Goal: Task Accomplishment & Management: Use online tool/utility

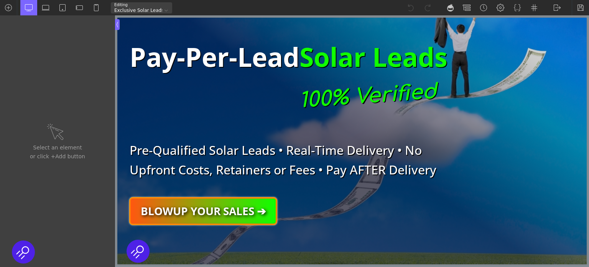
scroll to position [38, 0]
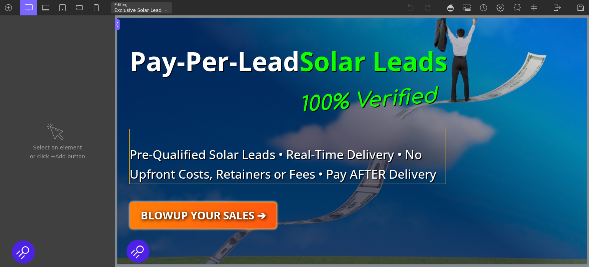
click at [229, 153] on h2 "Pre-Qualified Solar Leads • Real-Time Delivery • No Upfront Costs, Retainers or…" at bounding box center [288, 156] width 316 height 54
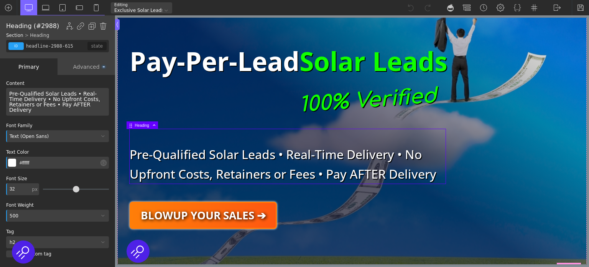
click at [229, 153] on h2 "Pre-Qualified Solar Leads • Real-Time Delivery • No Upfront Costs, Retainers or…" at bounding box center [288, 156] width 316 height 54
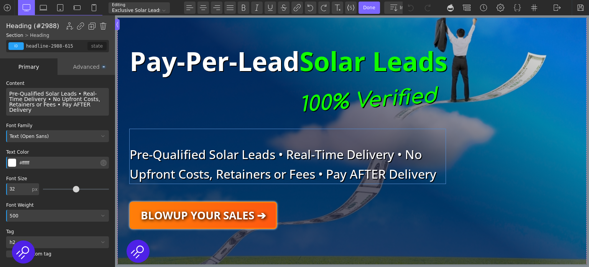
click at [229, 153] on h2 "Pre-Qualified Solar Leads • Real-Time Delivery • No Upfront Costs, Retainers or…" at bounding box center [288, 156] width 316 height 54
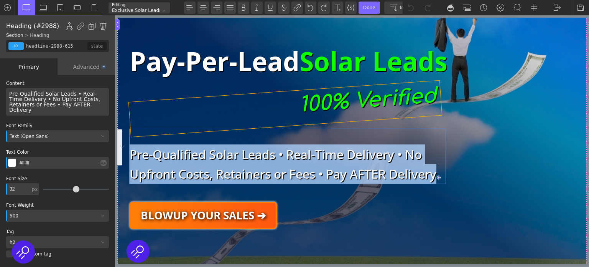
click at [206, 107] on div "100% Verified" at bounding box center [285, 109] width 313 height 56
type input "headline-2029-615"
type input "#10ff00"
type input "54"
type input "div"
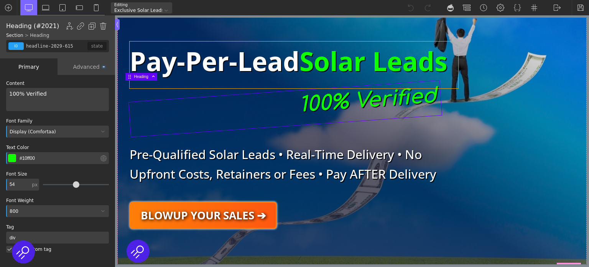
type input "headline-2027-615"
type input "#ffffff"
type input "68"
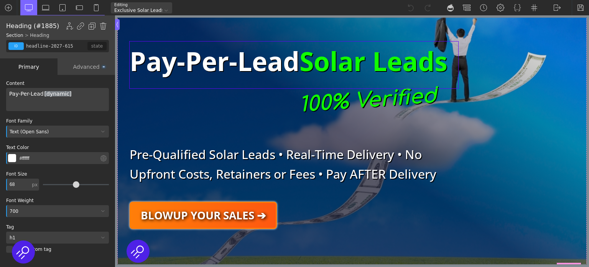
click at [212, 69] on h1 "Pay-Per-Lead Solar Leads" at bounding box center [294, 64] width 329 height 47
click at [213, 69] on h1 "Pay-Per-Lead Solar Leads" at bounding box center [294, 64] width 329 height 47
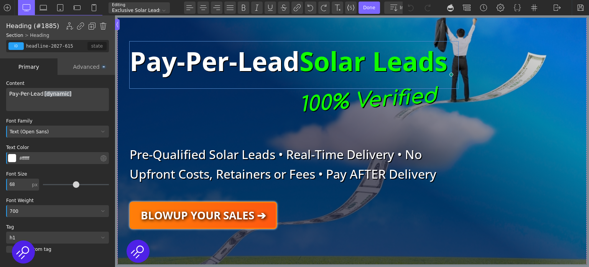
click at [297, 69] on h1 "Pay-Per-Lead Solar Leads" at bounding box center [294, 64] width 329 height 47
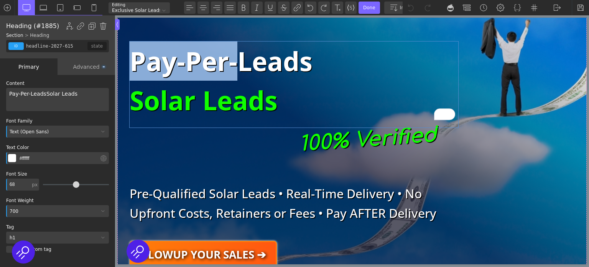
drag, startPoint x: 237, startPoint y: 67, endPoint x: 127, endPoint y: 59, distance: 109.6
click at [130, 59] on h1 "Pay-Per-Leads Solar Leads" at bounding box center [294, 84] width 329 height 86
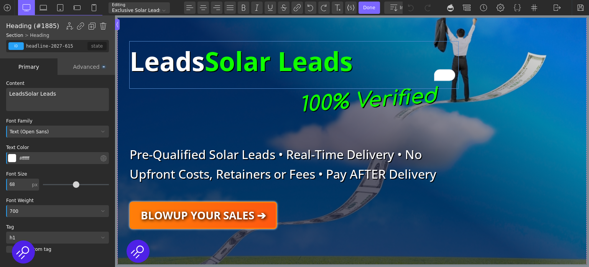
click at [206, 61] on h1 "Leads Solar Leads" at bounding box center [294, 64] width 329 height 47
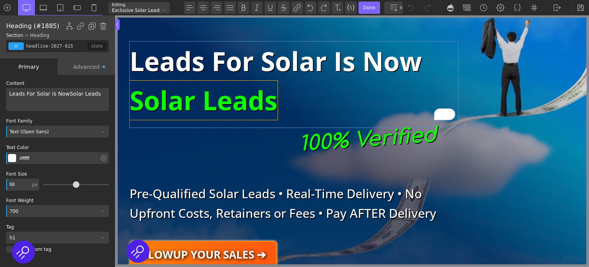
type input "span-2028-615"
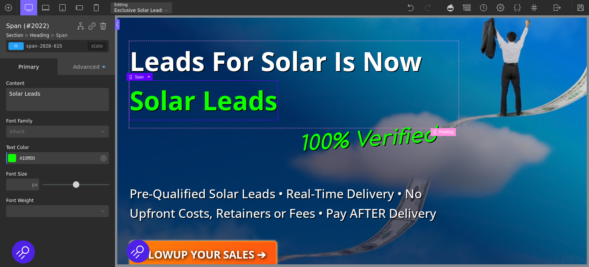
click at [140, 101] on span "Solar Leads" at bounding box center [204, 100] width 148 height 39
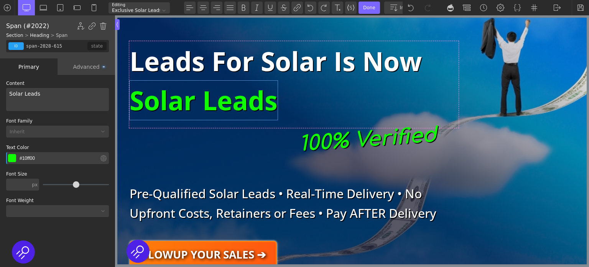
click at [140, 101] on span "Solar Leads" at bounding box center [204, 100] width 148 height 39
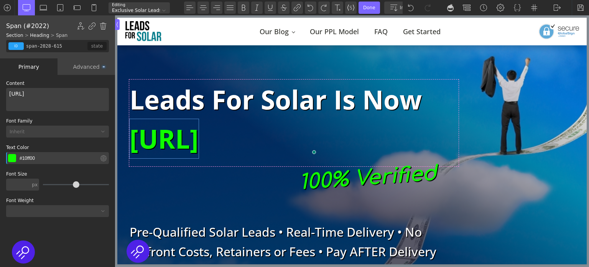
click at [199, 144] on span "[URL]" at bounding box center [164, 138] width 69 height 39
copy span "[URL]"
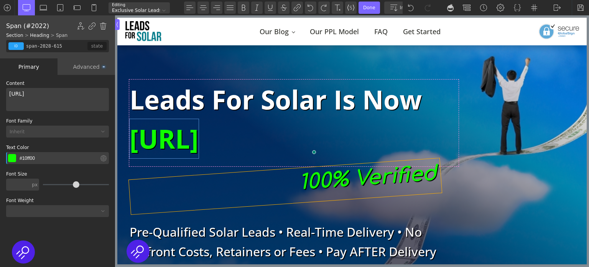
click at [339, 178] on div "100% Verified" at bounding box center [285, 186] width 313 height 56
type input "headline-2029-615"
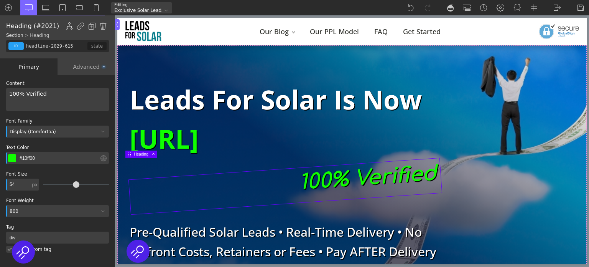
click at [339, 178] on div "100% Verified" at bounding box center [285, 186] width 313 height 56
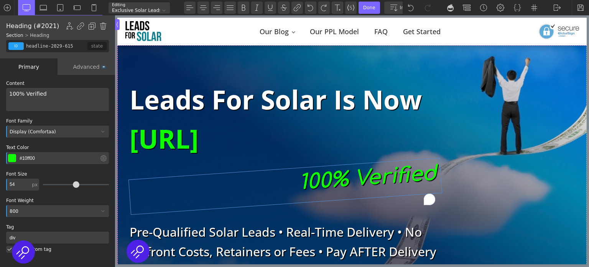
click at [339, 178] on div "100% Verified" at bounding box center [285, 186] width 313 height 56
drag, startPoint x: 301, startPoint y: 181, endPoint x: 433, endPoint y: 175, distance: 132.1
click at [433, 175] on div "100% Verified" at bounding box center [285, 186] width 313 height 56
paste div "To enrich screen reader interactions, please activate Accessibility in Grammarl…"
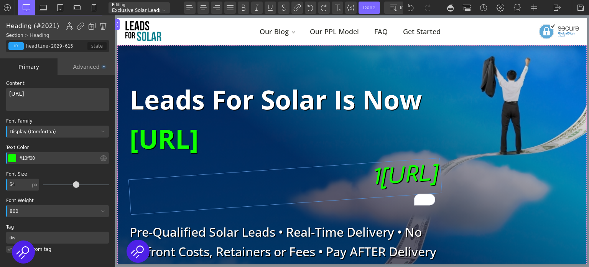
click at [280, 186] on div "1 [URL]" at bounding box center [285, 186] width 313 height 56
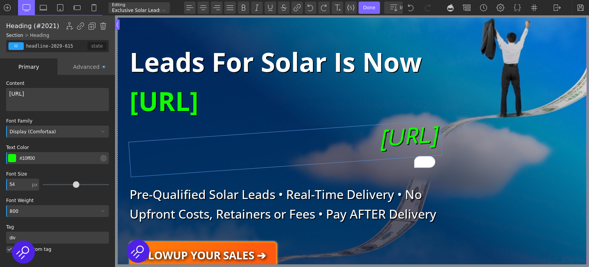
scroll to position [77, 0]
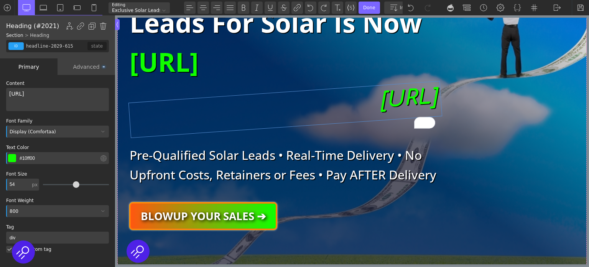
click at [252, 214] on link "BLOWUP YOUR SALES ➔" at bounding box center [203, 215] width 147 height 27
type input "btn-grad22"
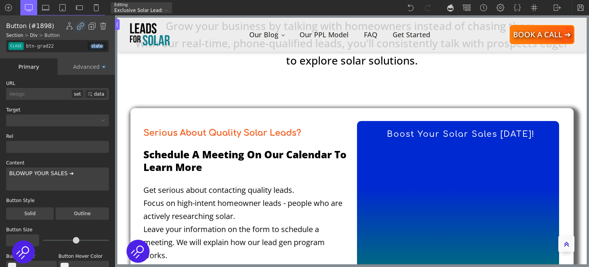
scroll to position [441, 0]
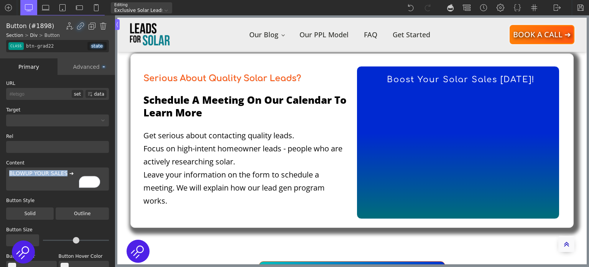
drag, startPoint x: 62, startPoint y: 173, endPoint x: 9, endPoint y: 171, distance: 53.0
click at [9, 171] on div "BLOWUP YOUR SALES ➔" at bounding box center [57, 178] width 103 height 23
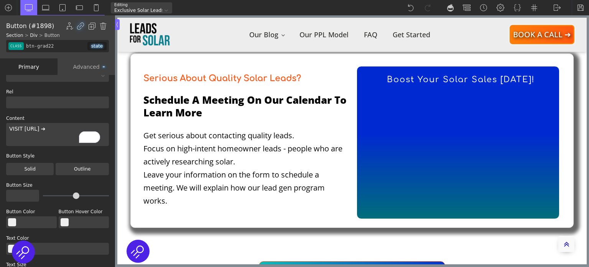
scroll to position [0, 0]
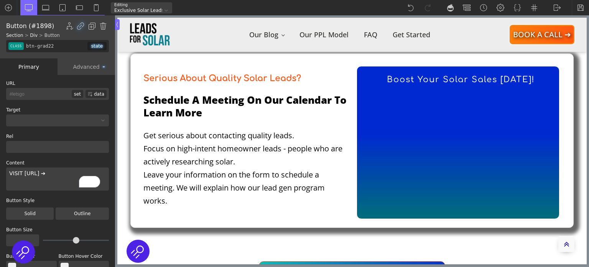
click at [47, 95] on input "#letsgo" at bounding box center [39, 94] width 66 height 12
click at [51, 95] on input "#letsgo" at bounding box center [39, 94] width 66 height 12
click at [51, 94] on input "#letsgo" at bounding box center [39, 94] width 66 height 12
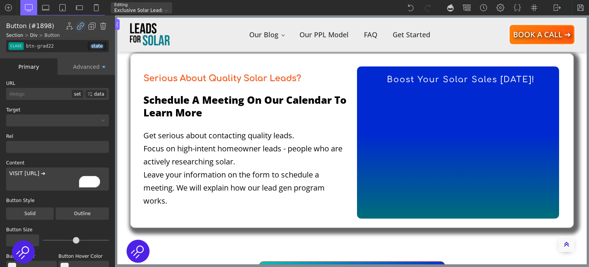
click at [51, 94] on input "#letsgo" at bounding box center [39, 94] width 66 height 12
paste input "[URL]"
type input "[URL]"
click at [44, 7] on img at bounding box center [46, 8] width 8 height 8
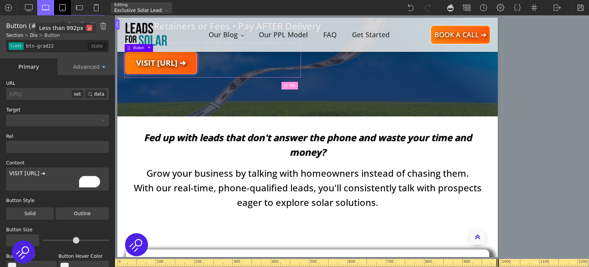
scroll to position [189, 0]
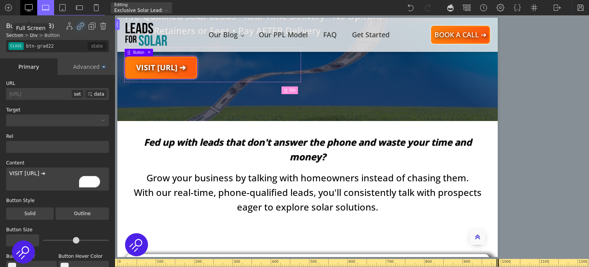
click at [30, 11] on img at bounding box center [29, 8] width 8 height 8
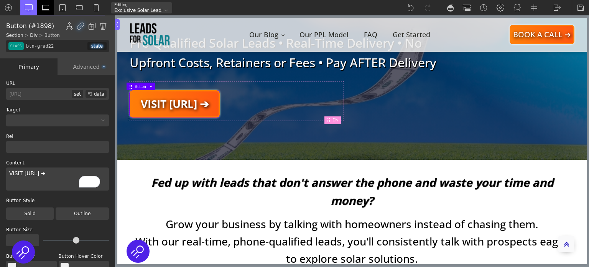
click at [51, 7] on div at bounding box center [45, 7] width 17 height 15
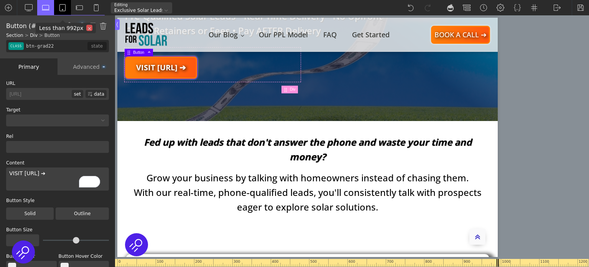
click at [58, 8] on div at bounding box center [62, 7] width 17 height 15
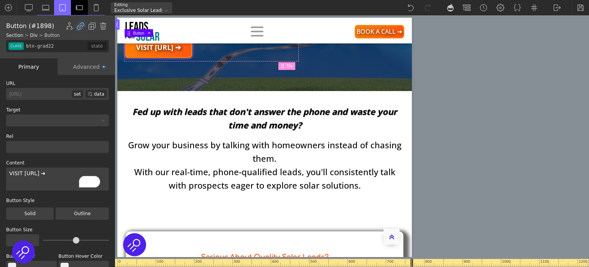
click at [78, 9] on img at bounding box center [80, 8] width 8 height 8
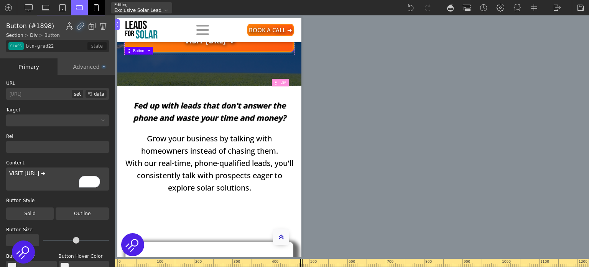
click at [97, 10] on img at bounding box center [96, 8] width 8 height 8
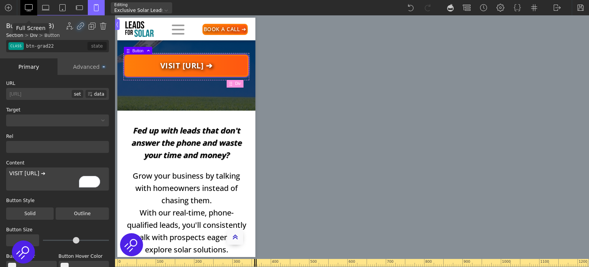
click at [29, 9] on img at bounding box center [29, 8] width 8 height 8
type input "28"
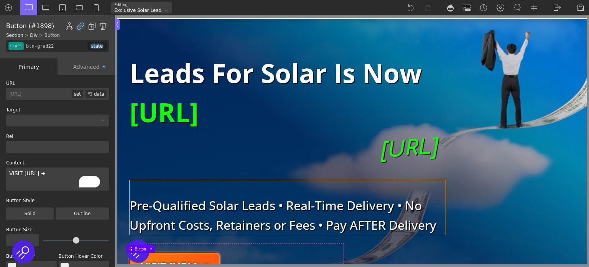
scroll to position [38, 0]
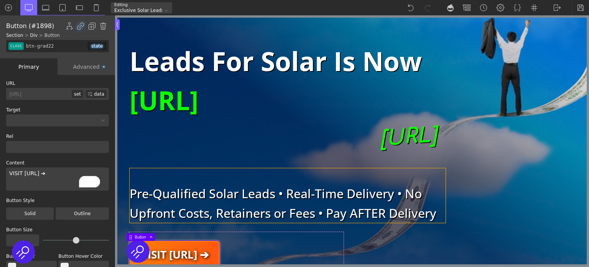
click at [248, 191] on h2 "Pre-Qualified Solar Leads • Real-Time Delivery • No Upfront Costs, Retainers or…" at bounding box center [288, 195] width 316 height 54
type input "headline-2988-615"
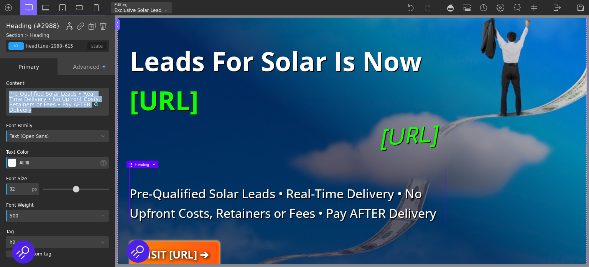
drag, startPoint x: 81, startPoint y: 106, endPoint x: 8, endPoint y: 86, distance: 76.3
click at [8, 86] on div "Content Pre-Qualified Solar Leads • Real-Time Delivery • No Upfront Costs, Reta…" at bounding box center [57, 98] width 103 height 35
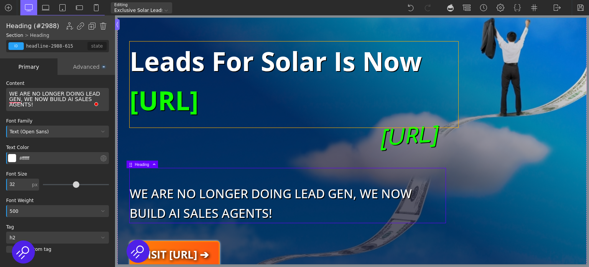
type input "headline-2027-615"
type input "68"
click at [235, 64] on h1 "Leads For Solar is Now [URL]" at bounding box center [294, 84] width 329 height 86
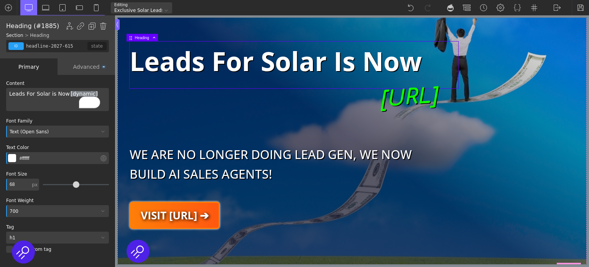
click at [331, 63] on h1 "Leads For Solar is Now" at bounding box center [294, 64] width 329 height 47
click at [305, 63] on h1 "Leads For Solar is Now" at bounding box center [294, 64] width 329 height 47
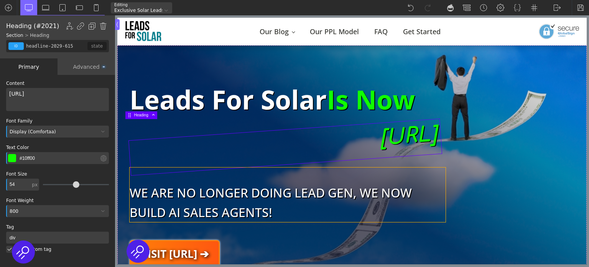
type input "headline-2988-615"
type input "#ffffff"
type input "32"
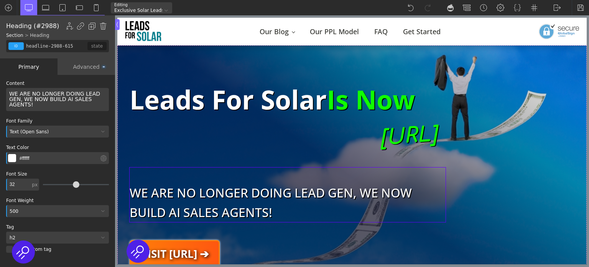
click at [360, 193] on h2 "WE ARE NO LONGER DOING LEAD GEN, WE NOW BUILD AI SALES AGENTS!" at bounding box center [288, 194] width 316 height 54
click at [359, 195] on h2 "WE ARE NO LONGER DOING LEAD GEN, WE NOW BUILD AI SALES AGENTS!" at bounding box center [288, 194] width 316 height 54
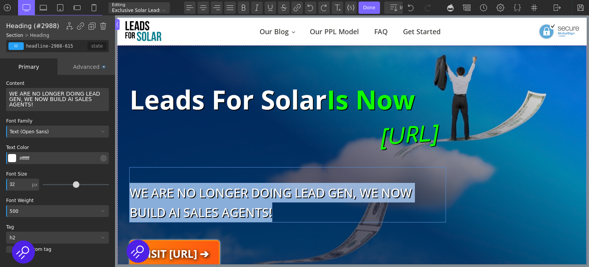
click at [359, 195] on h2 "WE ARE NO LONGER DOING LEAD GEN, WE NOW BUILD AI SALES AGENTS!" at bounding box center [288, 194] width 316 height 54
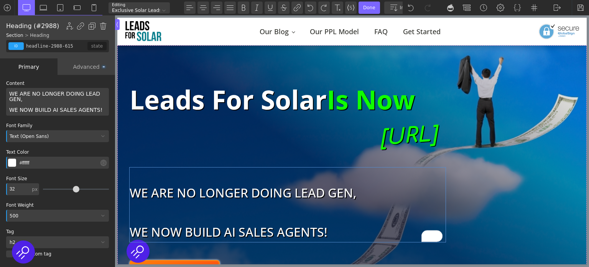
click at [317, 212] on h2 "WE ARE NO LONGER DOING LEAD GEN, WE NOW BUILD AI SALES AGENTS!" at bounding box center [288, 204] width 316 height 74
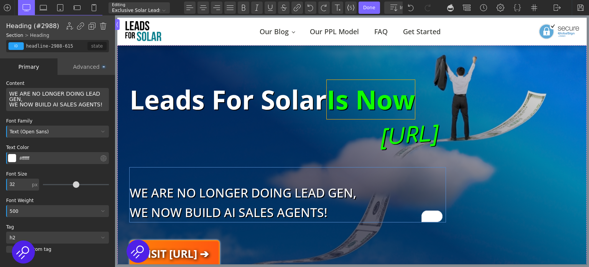
click at [341, 107] on span "Is Now" at bounding box center [371, 99] width 88 height 39
type input "span-2028-615"
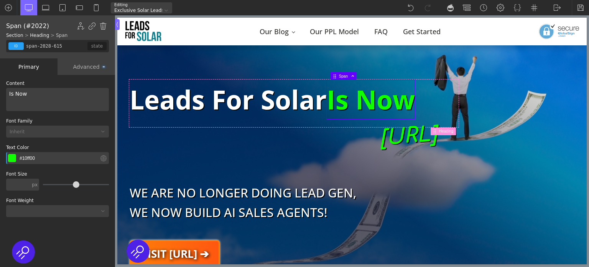
click at [13, 159] on button "Select Color" at bounding box center [12, 158] width 8 height 8
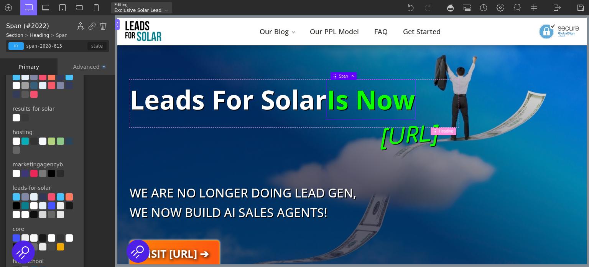
scroll to position [345, 0]
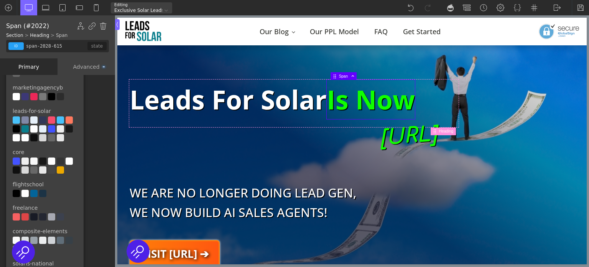
click at [71, 120] on div at bounding box center [69, 119] width 7 height 7
click at [51, 121] on div at bounding box center [51, 119] width 7 height 7
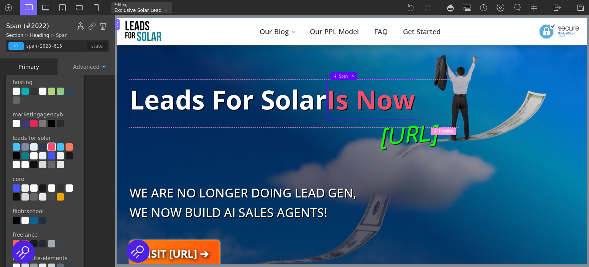
scroll to position [318, 0]
click at [34, 124] on div at bounding box center [33, 123] width 7 height 7
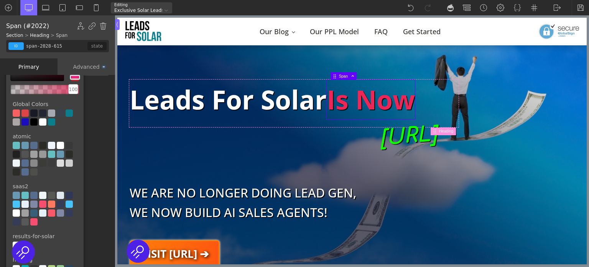
scroll to position [126, 0]
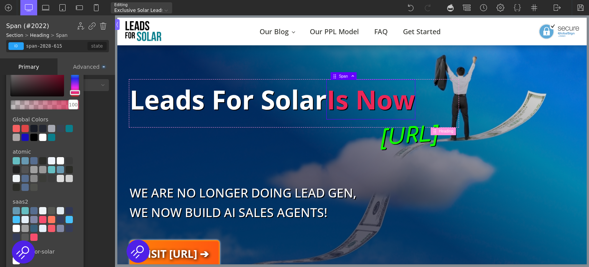
click at [24, 127] on div at bounding box center [24, 128] width 7 height 7
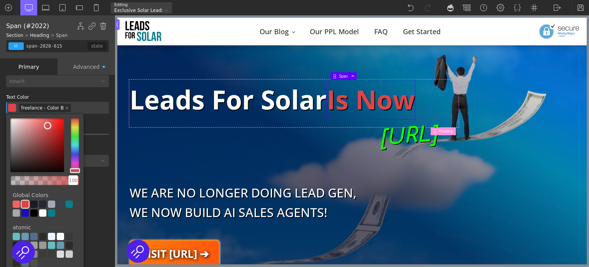
scroll to position [49, 0]
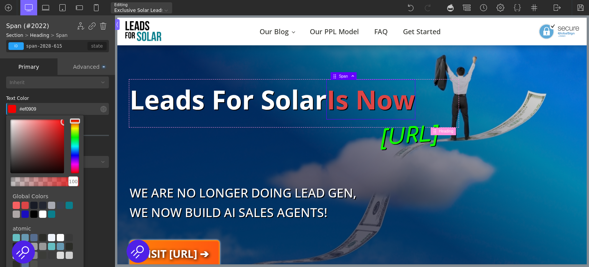
type input "#ff0000"
drag, startPoint x: 60, startPoint y: 126, endPoint x: 70, endPoint y: 115, distance: 14.4
click at [70, 115] on div at bounding box center [45, 146] width 78 height 62
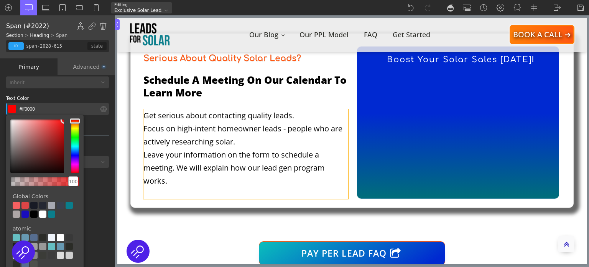
scroll to position [384, 0]
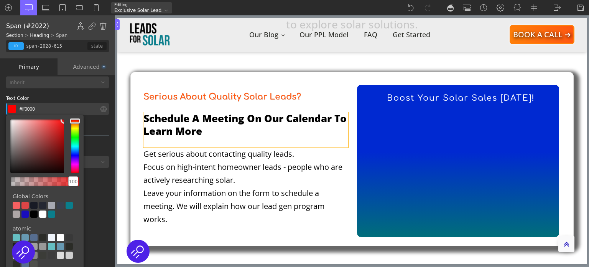
click at [188, 134] on div "Schedule A Meeting On Our Calendar To Learn More" at bounding box center [245, 130] width 205 height 36
type input "headline-547-188"
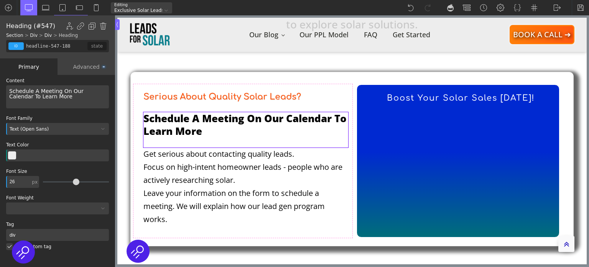
scroll to position [0, 0]
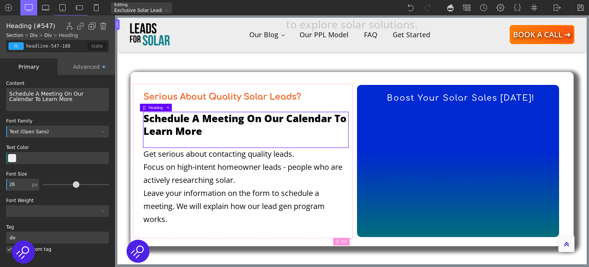
click at [188, 134] on div "Schedule A Meeting On Our Calendar To Learn More" at bounding box center [245, 130] width 205 height 36
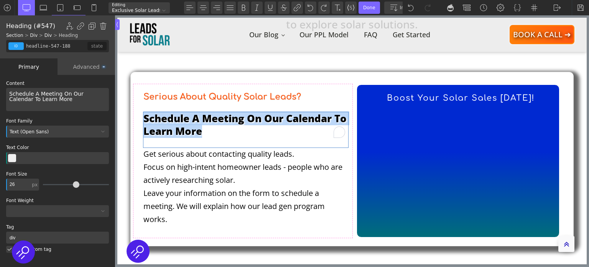
click at [188, 134] on div "Schedule A Meeting On Our Calendar To Learn More" at bounding box center [245, 130] width 205 height 36
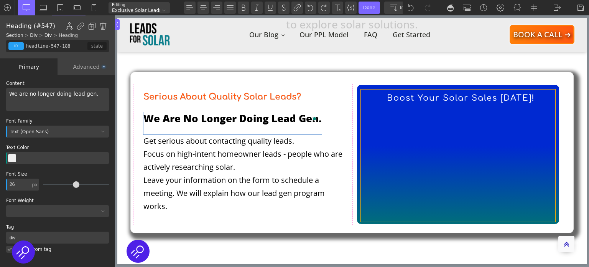
click at [407, 99] on div at bounding box center [458, 155] width 195 height 132
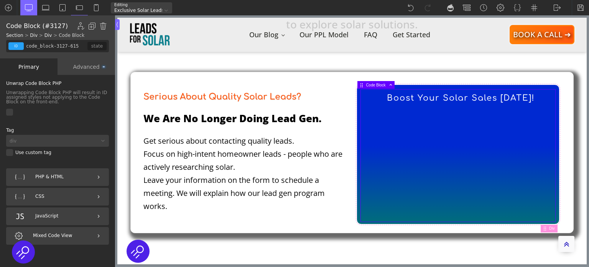
click at [74, 177] on div "PHP & HTML" at bounding box center [57, 177] width 103 height 18
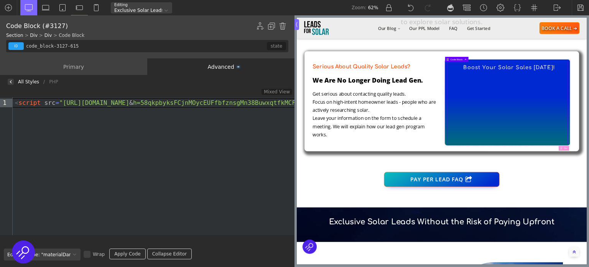
click at [70, 66] on div "Primary" at bounding box center [73, 66] width 147 height 16
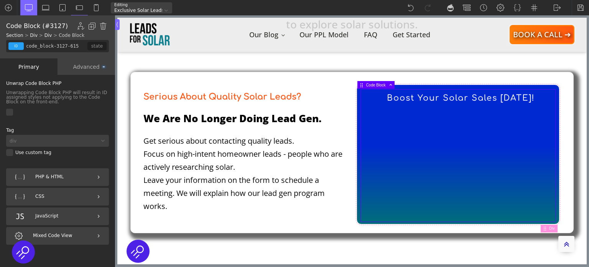
click at [57, 176] on div "PHP & HTML" at bounding box center [57, 177] width 103 height 18
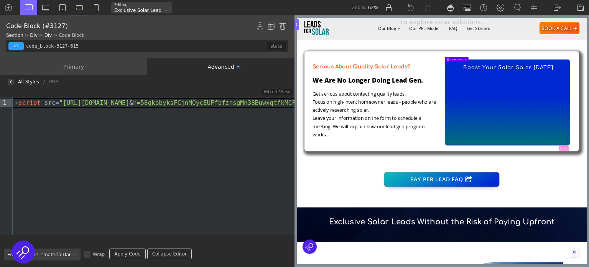
click at [73, 68] on div "Primary" at bounding box center [73, 66] width 147 height 16
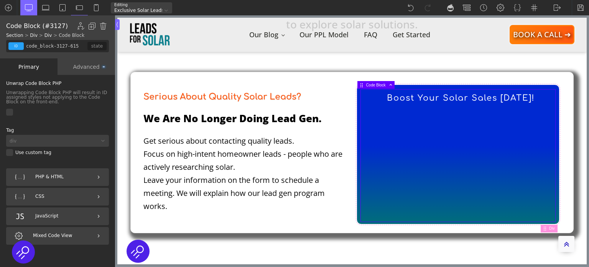
click at [55, 194] on div "CSS" at bounding box center [57, 197] width 103 height 18
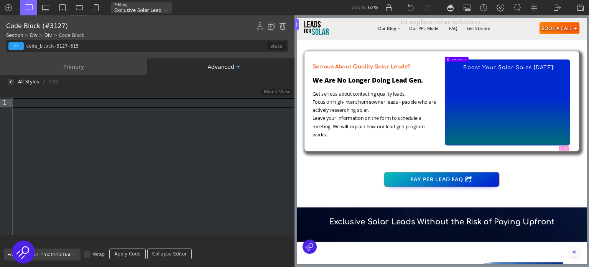
click at [70, 64] on div "Primary" at bounding box center [73, 66] width 147 height 16
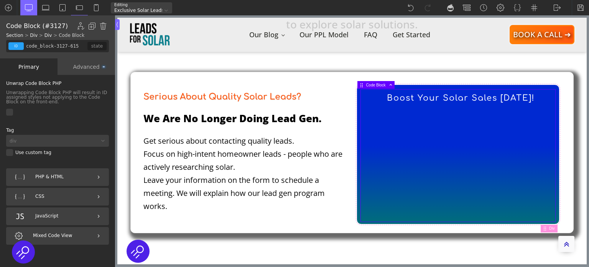
click at [58, 211] on div "JavaScript" at bounding box center [57, 216] width 103 height 18
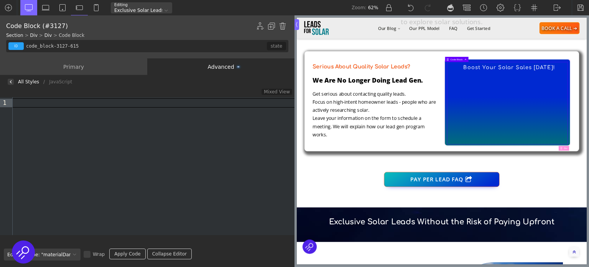
click at [71, 66] on div "Primary" at bounding box center [73, 66] width 147 height 16
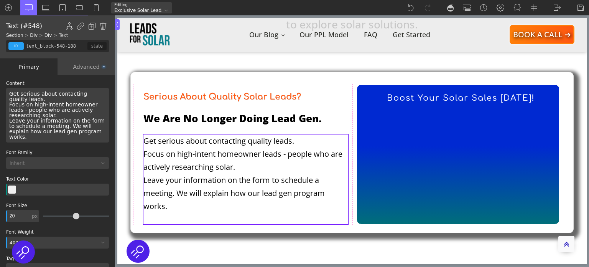
click at [158, 146] on div "Get serious about contacting quality leads. Focus on high-intent homeowner lead…" at bounding box center [245, 179] width 205 height 90
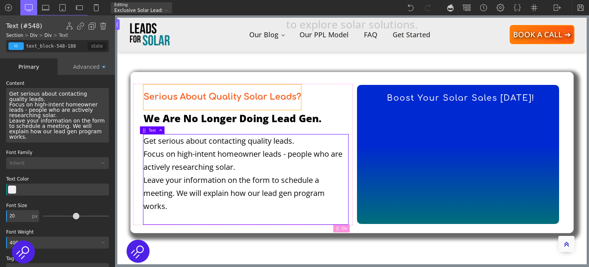
type input "calendar"
type input "22"
click at [232, 98] on div "Serious About Quality Solar Leads?" at bounding box center [222, 96] width 158 height 25
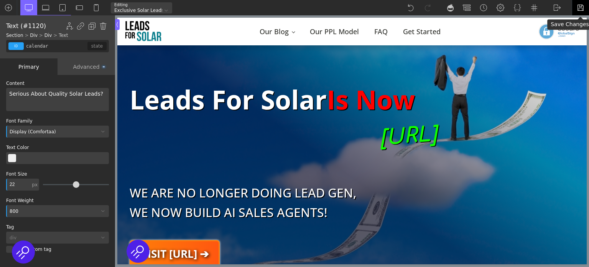
click at [580, 7] on img at bounding box center [581, 8] width 8 height 8
click at [551, 7] on div "WP Admin Frontend Frontend OxyNinja" at bounding box center [557, 7] width 17 height 15
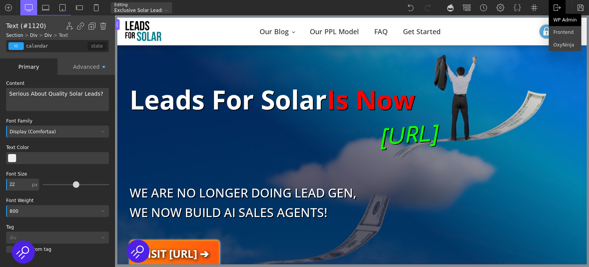
click at [559, 23] on link "WP Admin" at bounding box center [565, 20] width 33 height 12
